Goal: Task Accomplishment & Management: Manage account settings

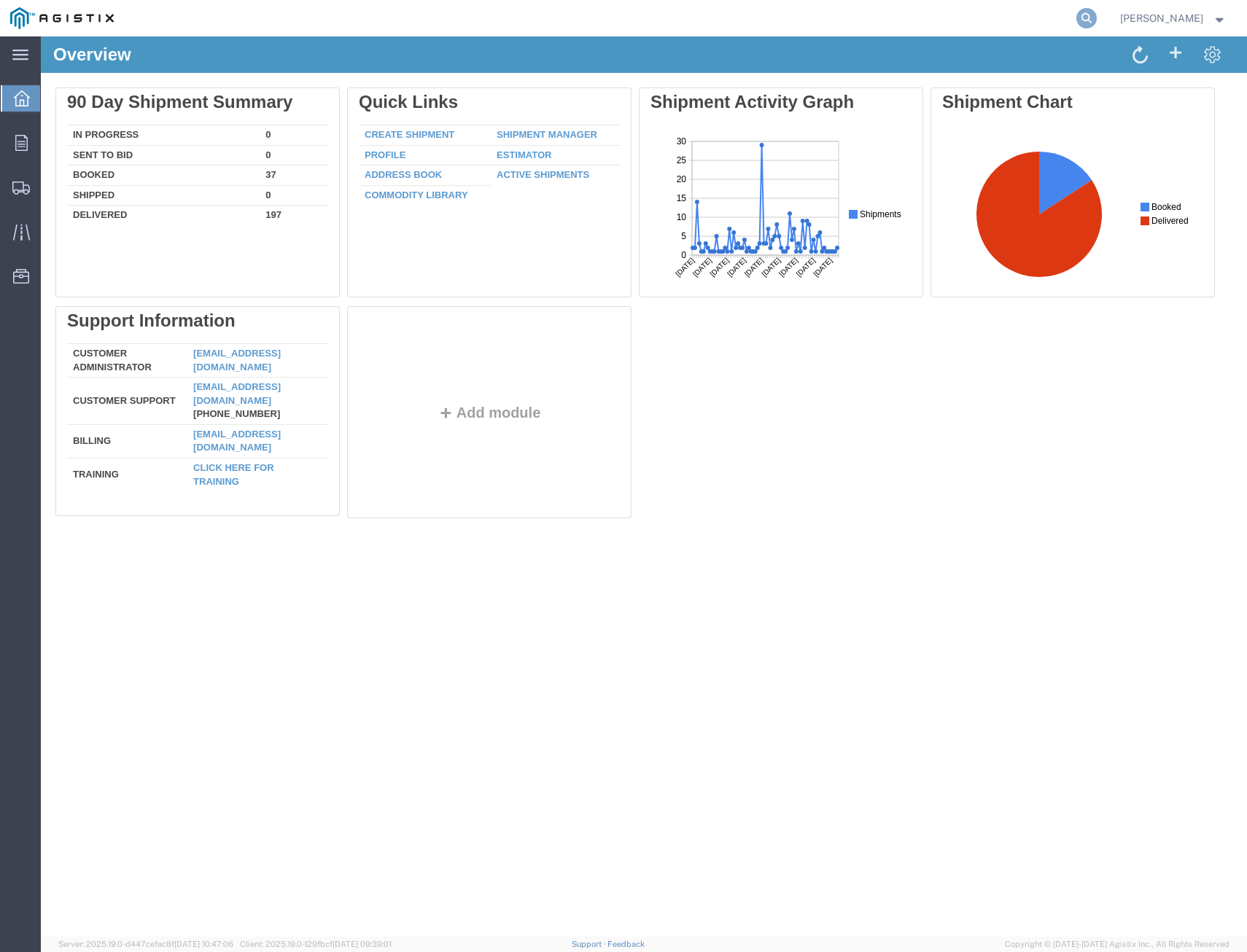
click at [1076, 21] on icon at bounding box center [1086, 18] width 21 height 21
click at [987, 19] on input "search" at bounding box center [854, 18] width 443 height 35
type input "56772584"
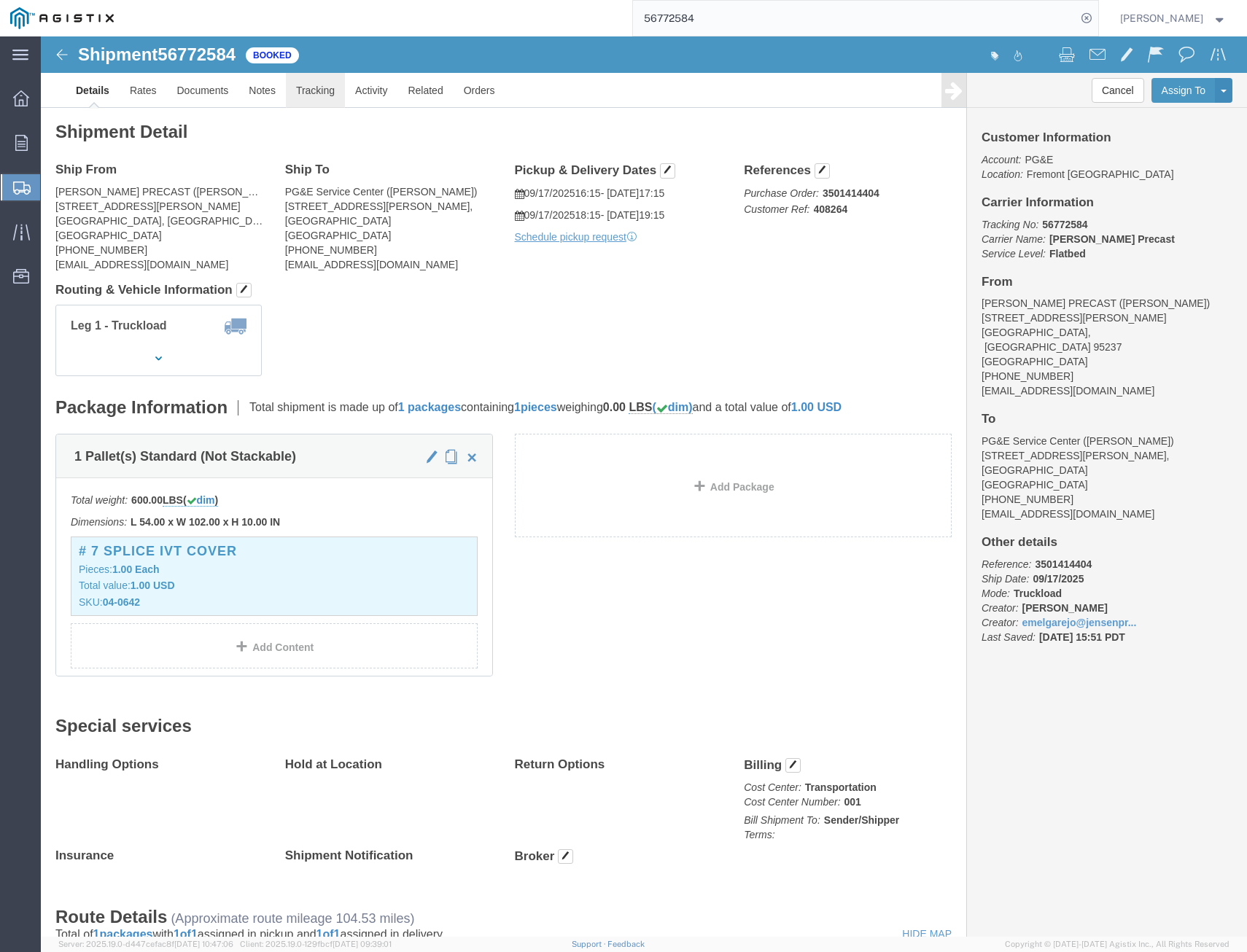
click link "Tracking"
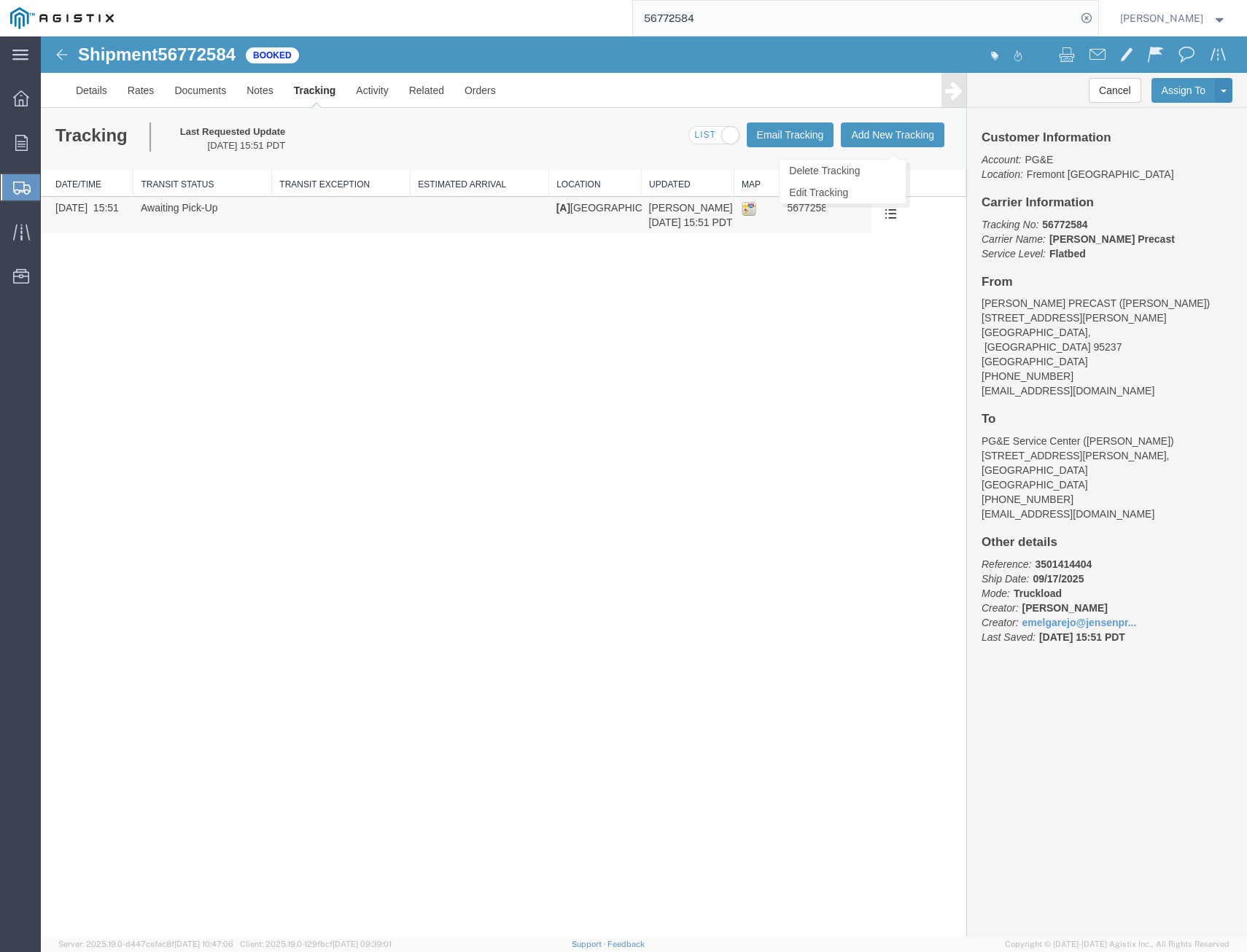
click at [894, 220] on button at bounding box center [890, 216] width 24 height 22
click at [849, 191] on link "Edit Tracking" at bounding box center [842, 193] width 126 height 22
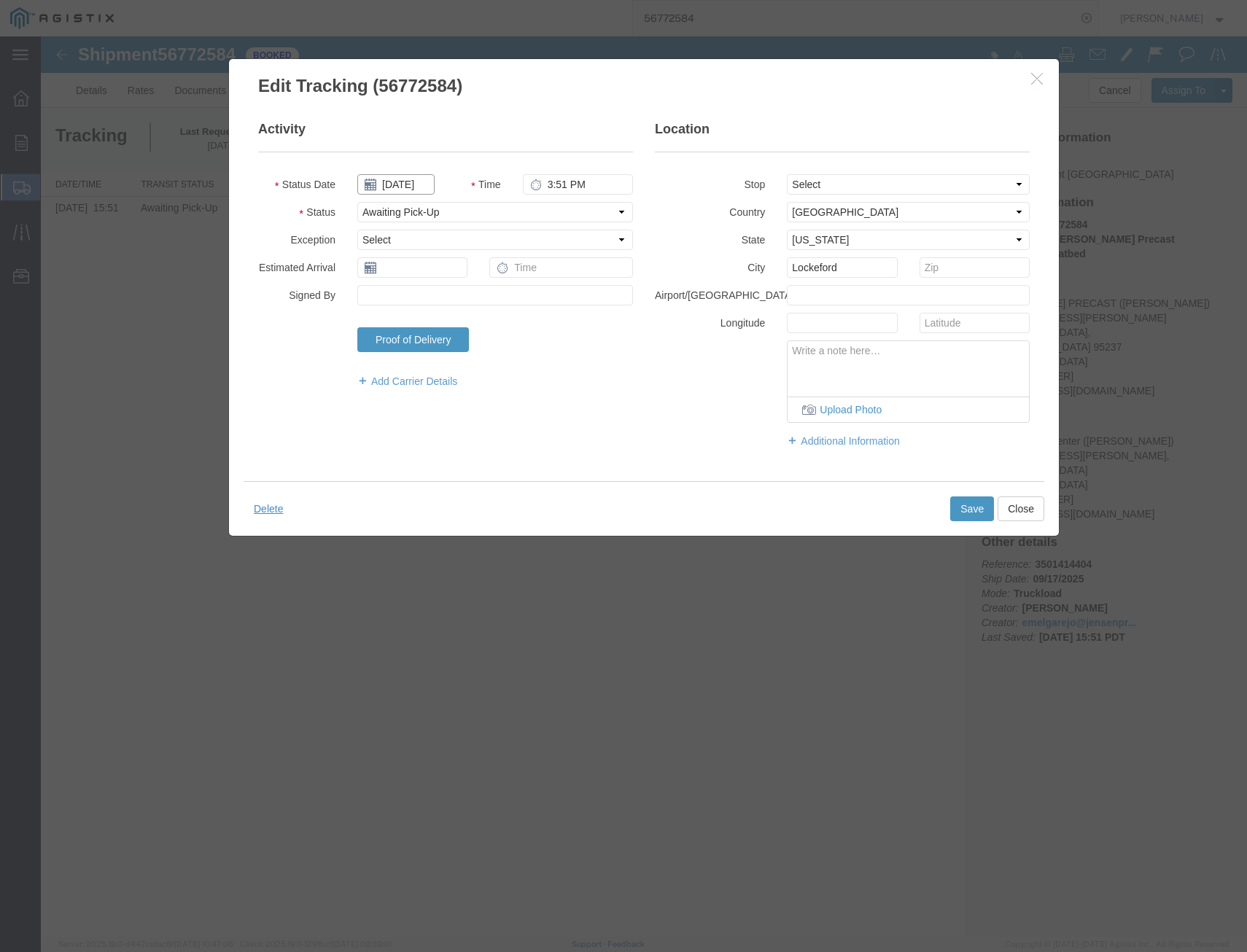
click at [404, 180] on input "[DATE]" at bounding box center [396, 185] width 77 height 21
click at [436, 293] on td "17" at bounding box center [434, 297] width 22 height 22
type input "09/17/2025"
click at [516, 210] on select "Select Arrival Notice Available Arrival Notice Imported Arrive at Delivery Loca…" at bounding box center [495, 212] width 276 height 21
select select "DELIVRED"
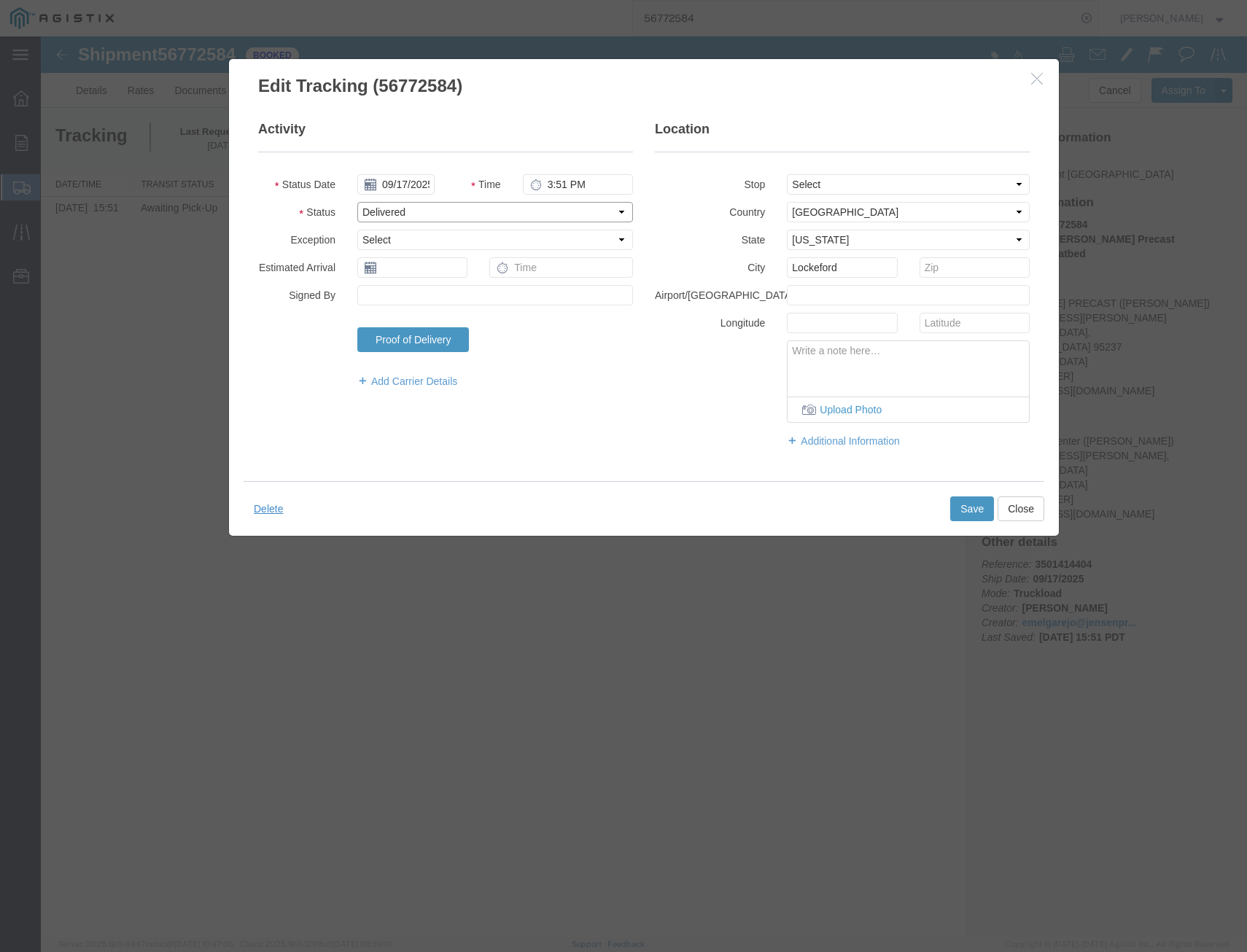
click at [358, 202] on select "Select Arrival Notice Available Arrival Notice Imported Arrive at Delivery Loca…" at bounding box center [495, 212] width 276 height 21
click at [974, 513] on button "Save" at bounding box center [971, 508] width 44 height 25
